Goal: Information Seeking & Learning: Find specific fact

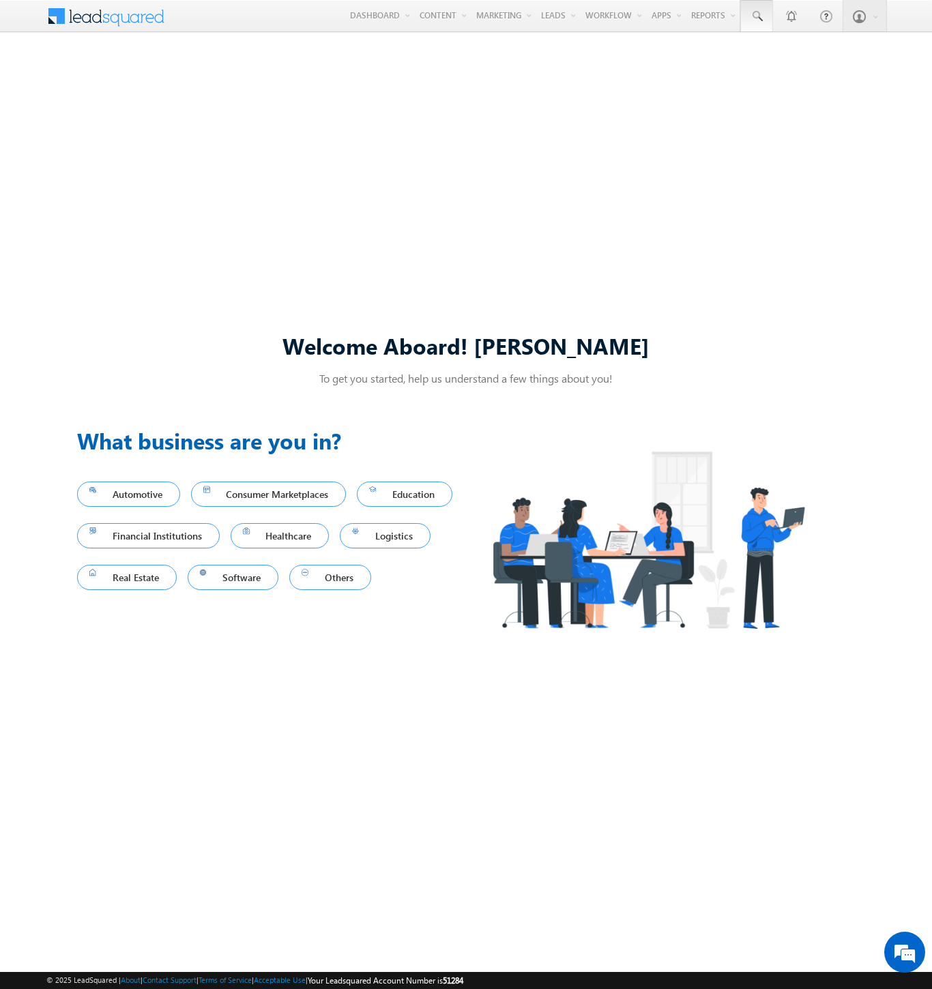
click at [756, 16] on span at bounding box center [757, 17] width 14 height 14
type input "8963143441"
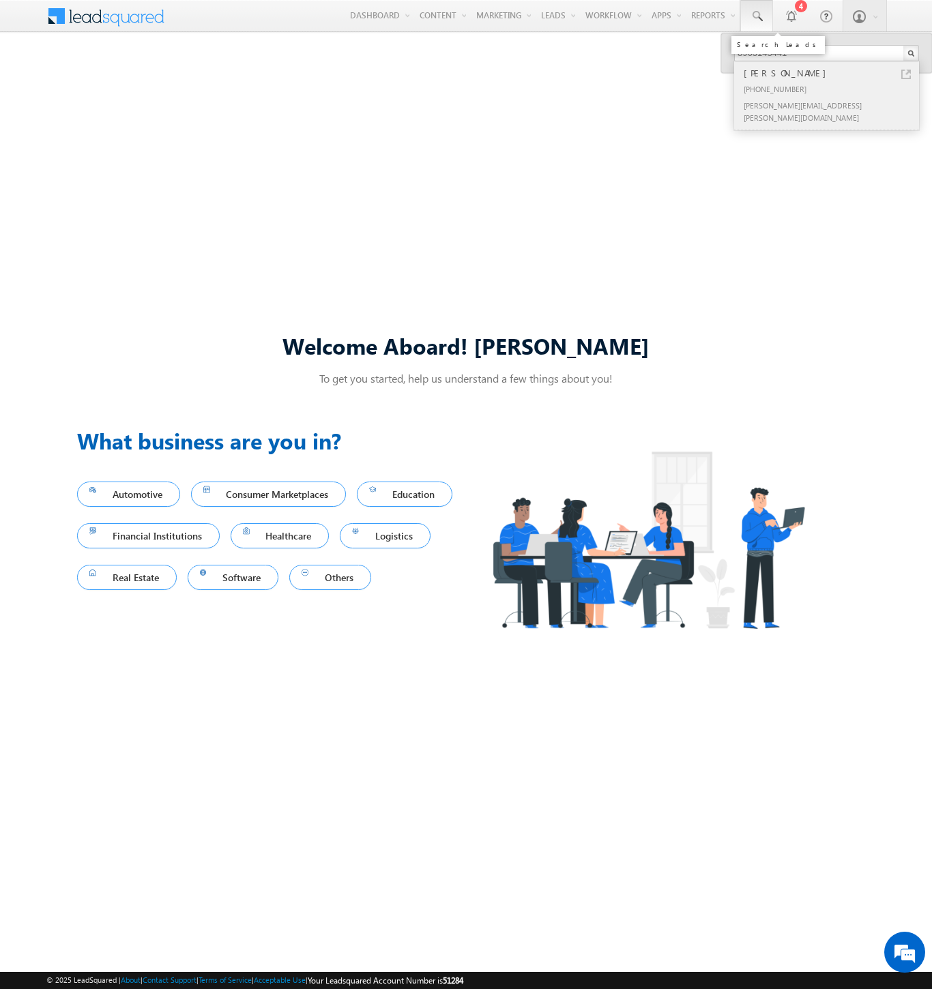
click at [832, 73] on div "[PERSON_NAME]" at bounding box center [832, 72] width 183 height 15
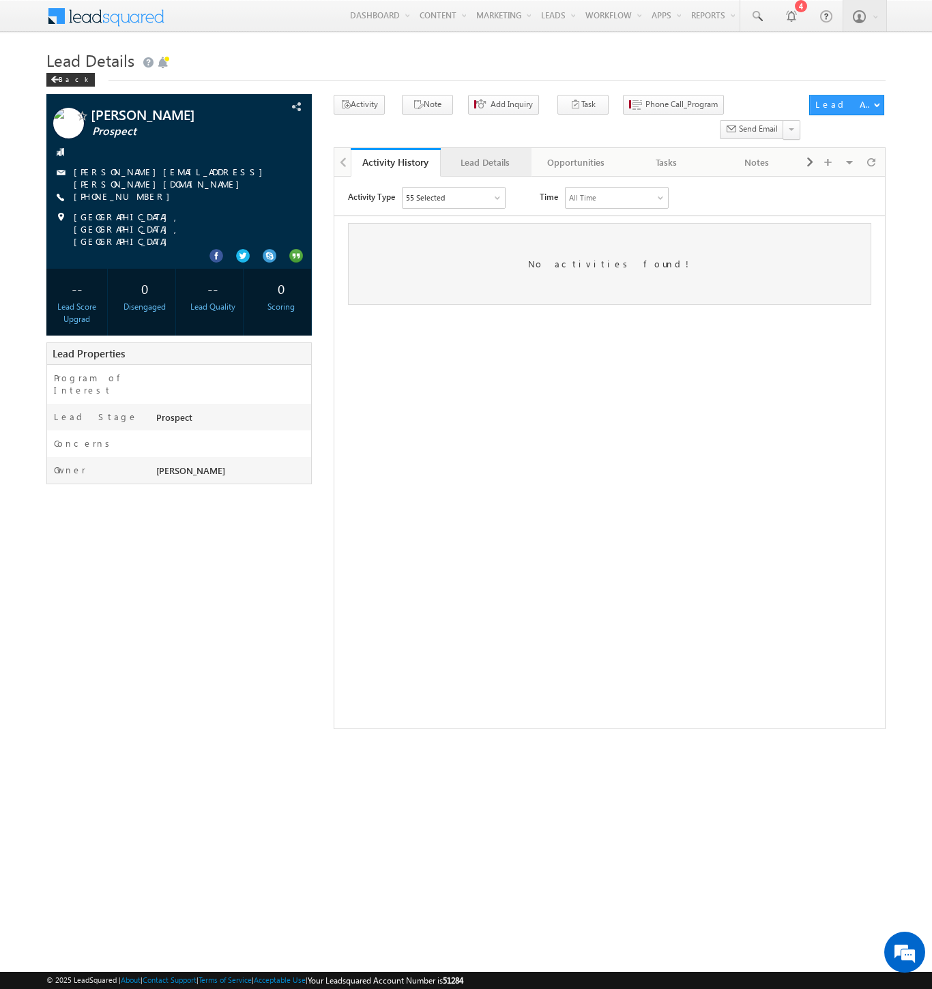
click at [485, 154] on div "Lead Details" at bounding box center [484, 162] width 67 height 16
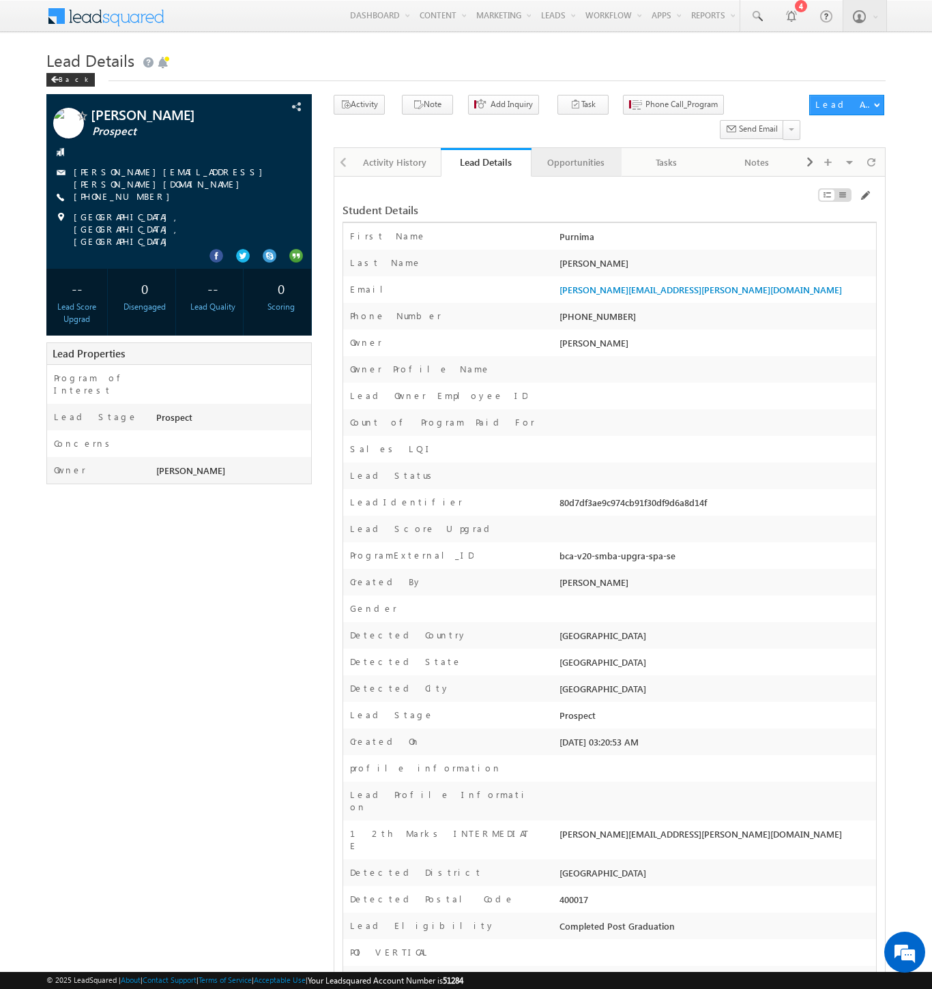
click at [575, 154] on div "Opportunities" at bounding box center [575, 162] width 67 height 16
